Goal: Information Seeking & Learning: Learn about a topic

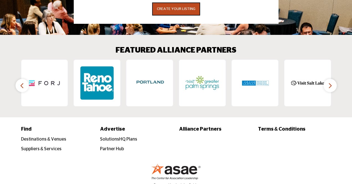
scroll to position [855, 0]
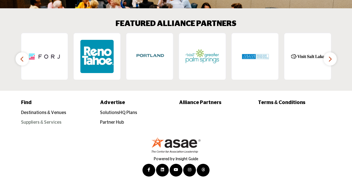
click at [44, 123] on link "Suppliers & Services" at bounding box center [41, 122] width 41 height 4
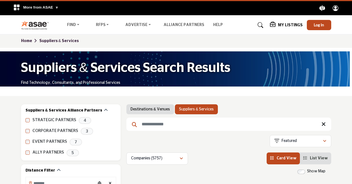
click at [176, 123] on input "Search Keyword" at bounding box center [228, 124] width 205 height 13
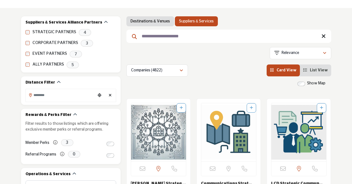
scroll to position [95, 0]
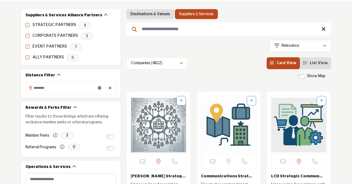
click at [286, 66] on li "Card View" at bounding box center [283, 63] width 33 height 12
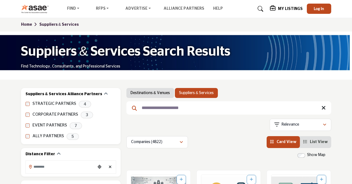
scroll to position [0, 0]
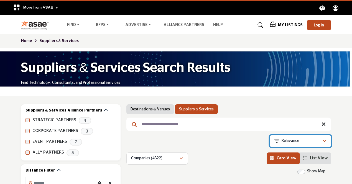
click at [313, 142] on div "Relevance" at bounding box center [298, 141] width 48 height 7
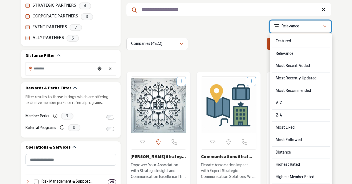
scroll to position [142, 0]
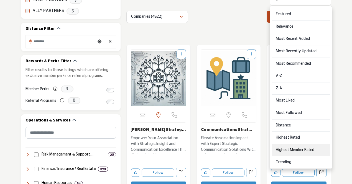
click at [288, 149] on Rated "Highest Member Rated" at bounding box center [301, 150] width 58 height 12
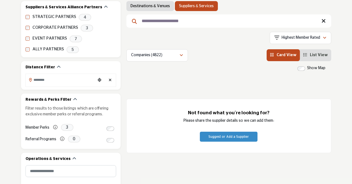
scroll to position [104, 0]
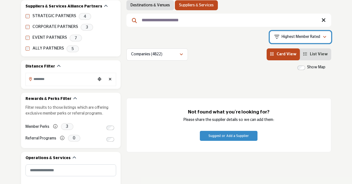
click at [321, 39] on div "Highest Member Rated" at bounding box center [298, 37] width 48 height 7
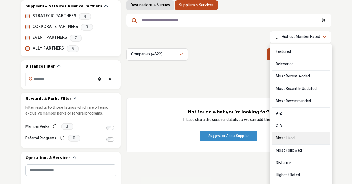
click at [303, 139] on div "Most Liked" at bounding box center [301, 139] width 58 height 12
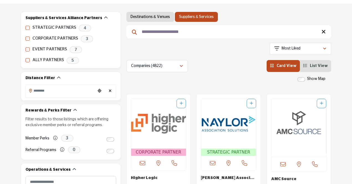
scroll to position [86, 0]
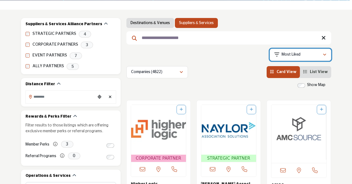
click at [323, 56] on icon "button" at bounding box center [324, 55] width 3 height 4
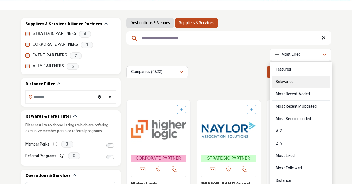
click at [310, 84] on div "Relevance" at bounding box center [301, 82] width 58 height 12
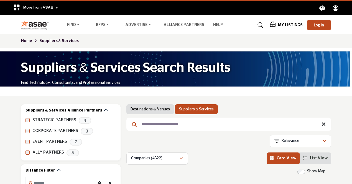
click at [203, 124] on input "**********" at bounding box center [228, 124] width 205 height 13
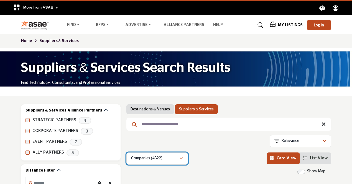
click at [180, 159] on icon "button" at bounding box center [181, 159] width 3 height 4
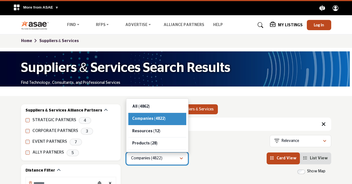
click at [180, 159] on icon "button" at bounding box center [181, 159] width 3 height 4
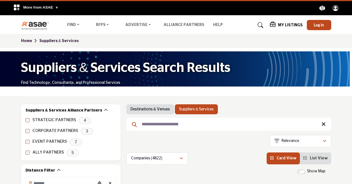
click at [187, 127] on input "**********" at bounding box center [228, 124] width 205 height 13
click at [192, 126] on input "**********" at bounding box center [228, 124] width 205 height 13
click at [282, 155] on li "Card View" at bounding box center [283, 159] width 33 height 12
click at [241, 123] on input "**********" at bounding box center [228, 124] width 205 height 13
type input "**********"
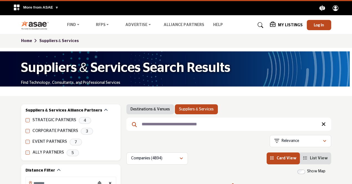
click at [292, 161] on span "Card View" at bounding box center [287, 159] width 20 height 4
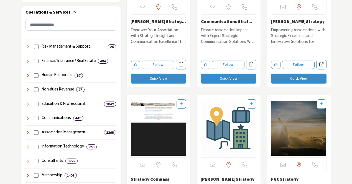
scroll to position [259, 0]
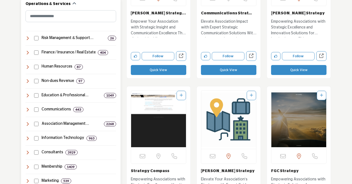
click at [65, 110] on h4 "Communications" at bounding box center [56, 110] width 29 height 6
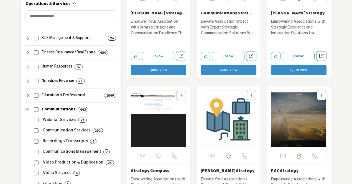
click at [59, 130] on p "Communication Services" at bounding box center [67, 131] width 48 height 6
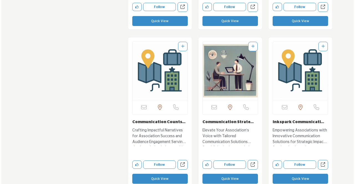
scroll to position [815, 0]
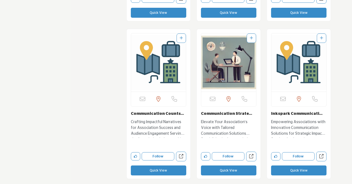
click at [229, 173] on button "Quick View" at bounding box center [228, 171] width 55 height 10
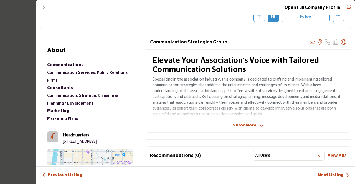
scroll to position [87, 0]
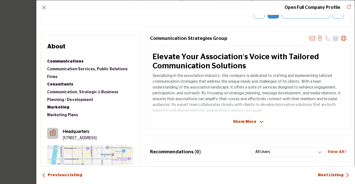
click at [249, 120] on span "Show More" at bounding box center [244, 122] width 23 height 6
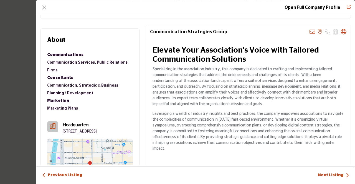
scroll to position [0, 0]
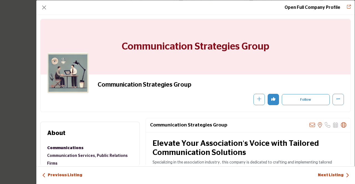
click at [332, 175] on link "Next Listing" at bounding box center [333, 176] width 31 height 6
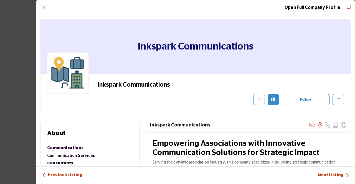
drag, startPoint x: 355, startPoint y: 29, endPoint x: 351, endPoint y: 52, distance: 23.8
click at [351, 52] on div "Open Full Company Profile Inkspark Communications Follow Following" at bounding box center [195, 92] width 319 height 184
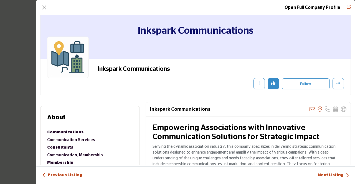
scroll to position [10, 0]
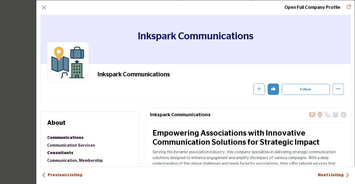
click at [335, 176] on link "Next Listing" at bounding box center [333, 176] width 31 height 6
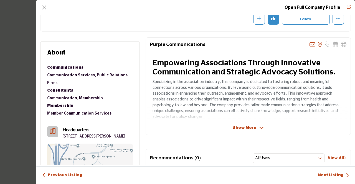
scroll to position [83, 0]
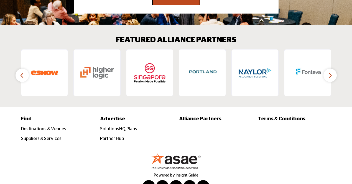
scroll to position [852, 0]
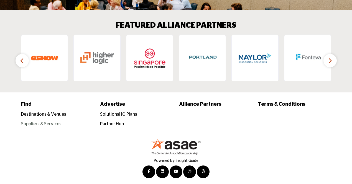
click at [35, 126] on link "Suppliers & Services" at bounding box center [41, 124] width 41 height 4
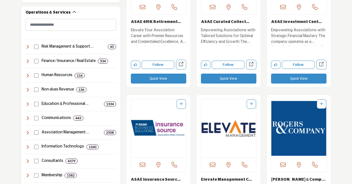
scroll to position [260, 0]
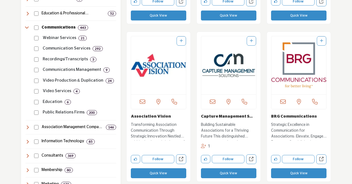
scroll to position [335, 0]
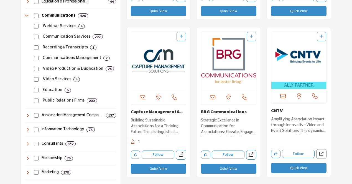
scroll to position [350, 0]
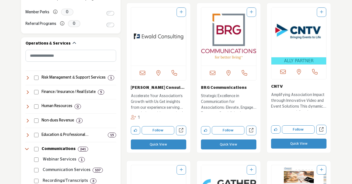
scroll to position [255, 0]
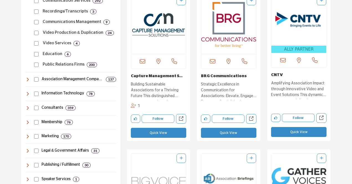
scroll to position [352, 0]
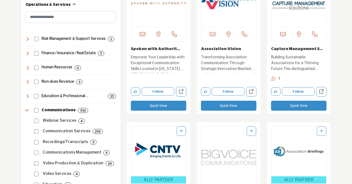
scroll to position [286, 0]
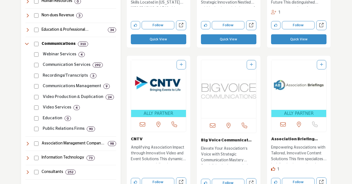
scroll to position [341, 0]
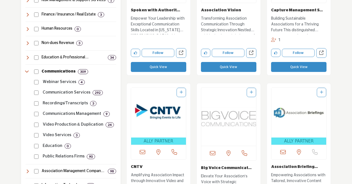
scroll to position [324, 0]
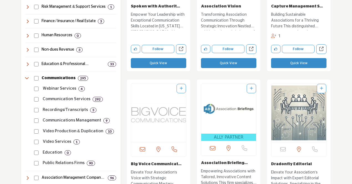
scroll to position [262, 0]
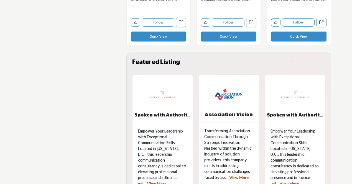
scroll to position [1287, 0]
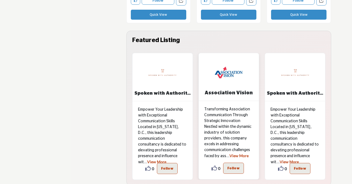
click at [230, 156] on link "View More" at bounding box center [239, 156] width 19 height 5
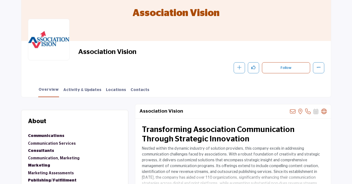
scroll to position [84, 0]
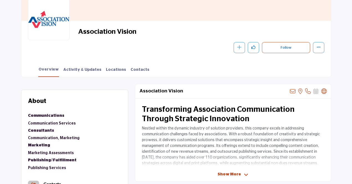
click at [244, 173] on icon at bounding box center [246, 175] width 4 height 5
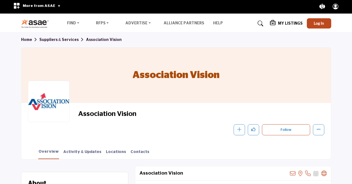
scroll to position [0, 0]
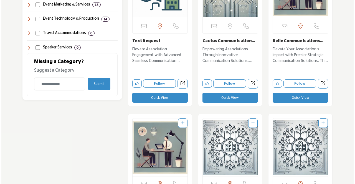
scroll to position [574, 0]
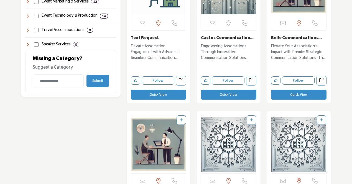
click at [293, 97] on button "Quick View" at bounding box center [298, 95] width 55 height 10
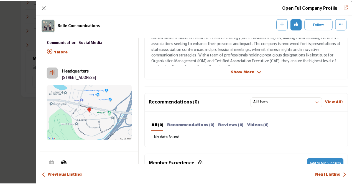
scroll to position [161, 0]
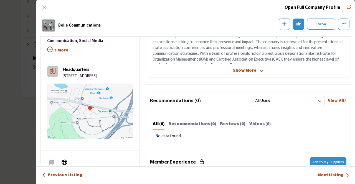
click at [252, 68] on span "Show More" at bounding box center [244, 71] width 23 height 6
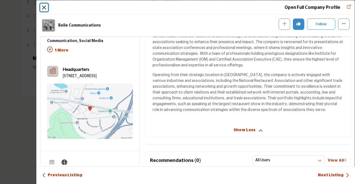
click at [45, 8] on button "Close" at bounding box center [44, 8] width 8 height 8
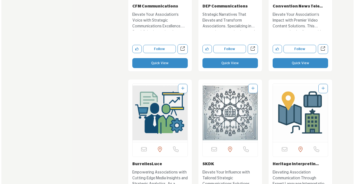
scroll to position [1075, 0]
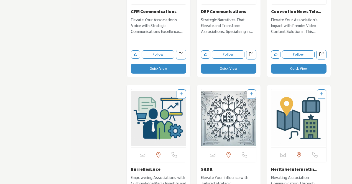
click at [166, 68] on button "Quick View" at bounding box center [158, 69] width 55 height 10
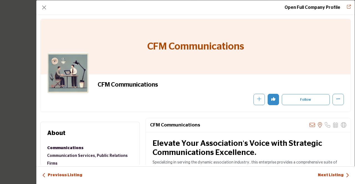
drag, startPoint x: 355, startPoint y: 32, endPoint x: 355, endPoint y: 40, distance: 8.9
click at [352, 40] on div "Open Full Company Profile CFM Communications Follow Following" at bounding box center [195, 92] width 319 height 184
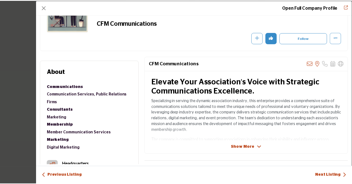
scroll to position [64, 0]
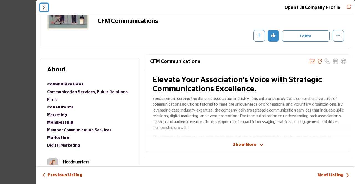
click at [43, 10] on button "Close" at bounding box center [44, 8] width 8 height 8
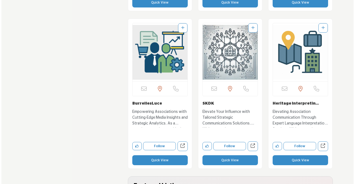
scroll to position [1144, 0]
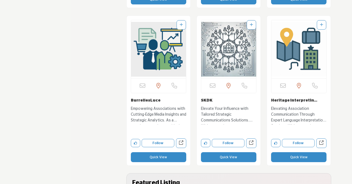
click at [230, 157] on button "Quick View" at bounding box center [228, 157] width 55 height 10
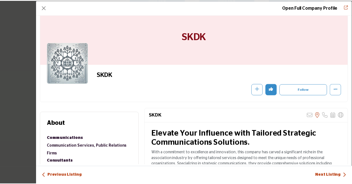
scroll to position [2, 0]
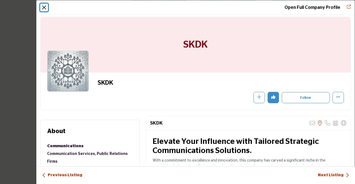
click at [43, 6] on button "Close" at bounding box center [44, 8] width 8 height 8
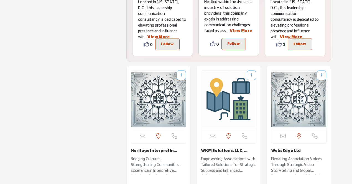
scroll to position [1439, 0]
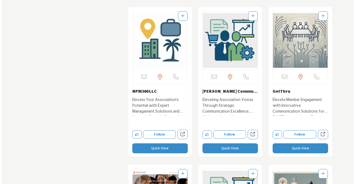
scroll to position [1790, 0]
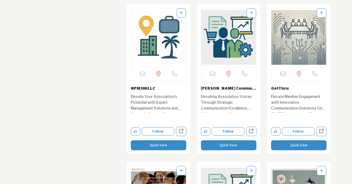
click at [223, 147] on button "Quick View" at bounding box center [228, 146] width 55 height 10
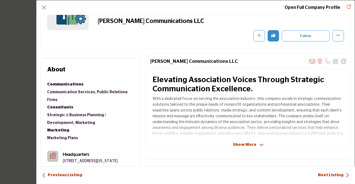
scroll to position [71, 0]
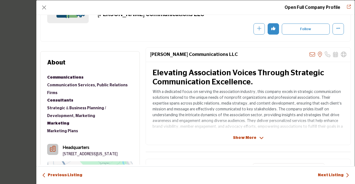
click at [242, 139] on span "Show More" at bounding box center [244, 138] width 23 height 6
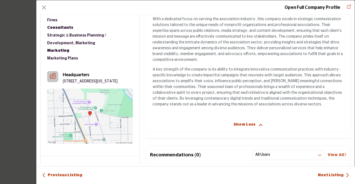
scroll to position [0, 0]
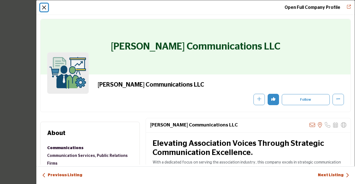
click at [43, 6] on button "Close" at bounding box center [44, 8] width 8 height 8
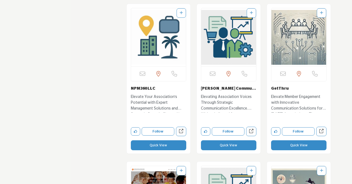
click at [289, 143] on button "Quick View" at bounding box center [298, 146] width 55 height 10
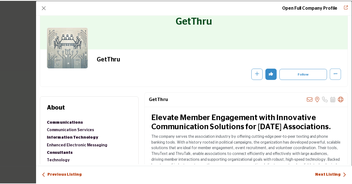
scroll to position [21, 0]
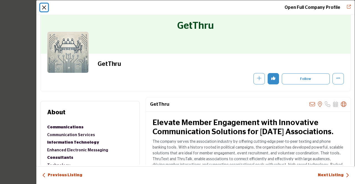
click at [44, 6] on button "Close" at bounding box center [44, 8] width 8 height 8
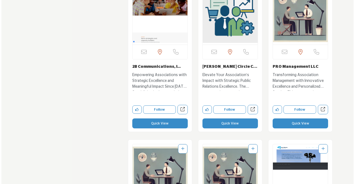
scroll to position [1967, 0]
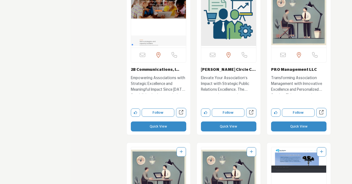
click at [299, 128] on button "Quick View" at bounding box center [298, 127] width 55 height 10
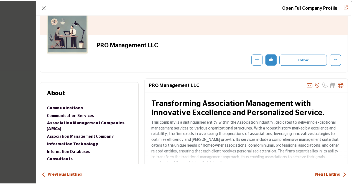
scroll to position [53, 0]
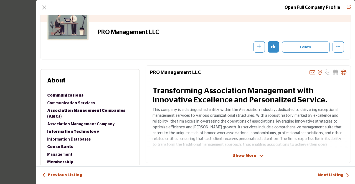
click at [239, 155] on span "Show More" at bounding box center [244, 156] width 23 height 6
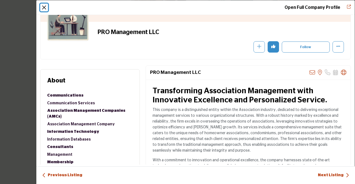
click at [44, 7] on button "Close" at bounding box center [44, 8] width 8 height 8
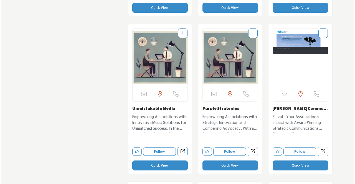
scroll to position [2089, 0]
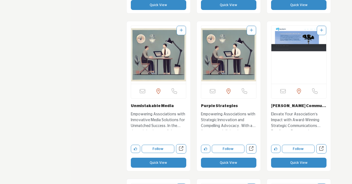
click at [297, 166] on button "Quick View" at bounding box center [298, 163] width 55 height 10
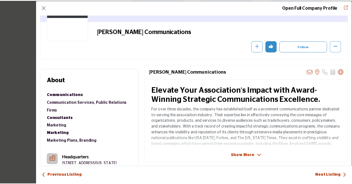
scroll to position [57, 0]
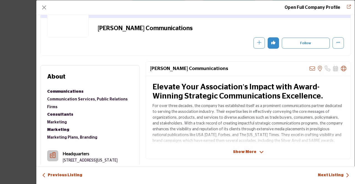
click at [249, 149] on span "Show More" at bounding box center [244, 152] width 23 height 6
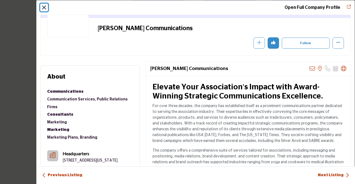
click at [45, 8] on button "Close" at bounding box center [44, 8] width 8 height 8
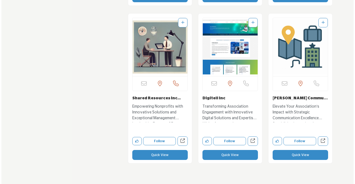
scroll to position [2415, 0]
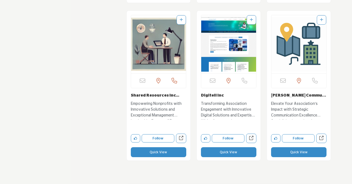
click at [305, 152] on button "Quick View" at bounding box center [298, 152] width 55 height 10
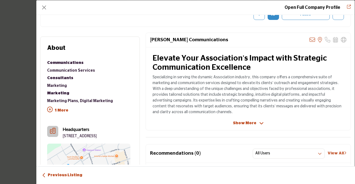
scroll to position [83, 0]
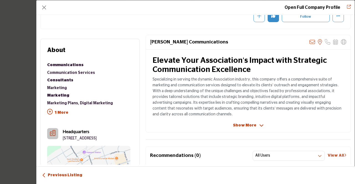
click at [246, 127] on span "Show More" at bounding box center [244, 126] width 23 height 6
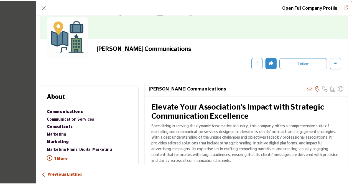
scroll to position [37, 0]
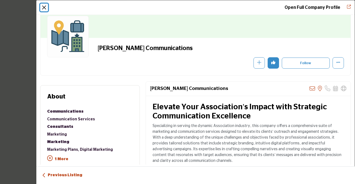
click at [43, 8] on button "Close" at bounding box center [44, 8] width 8 height 8
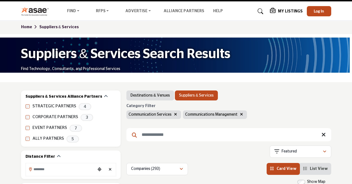
scroll to position [0, 0]
